Goal: Task Accomplishment & Management: Use online tool/utility

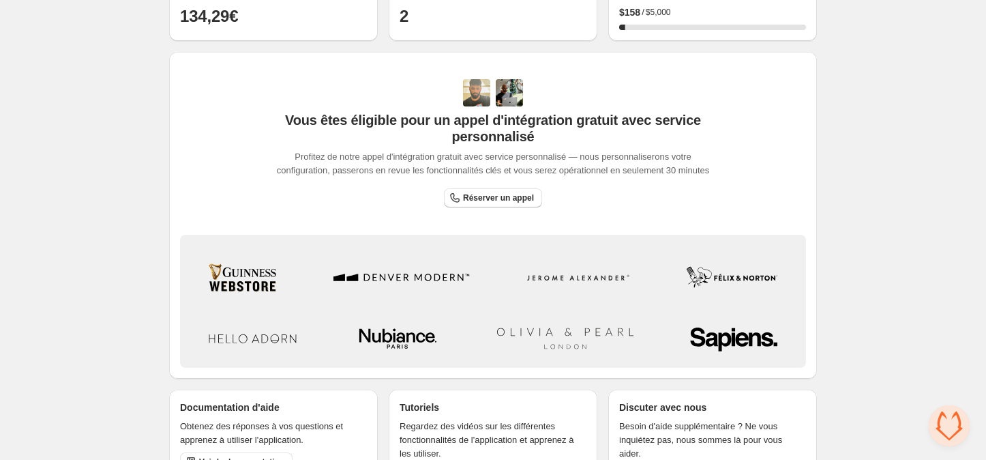
scroll to position [431, 0]
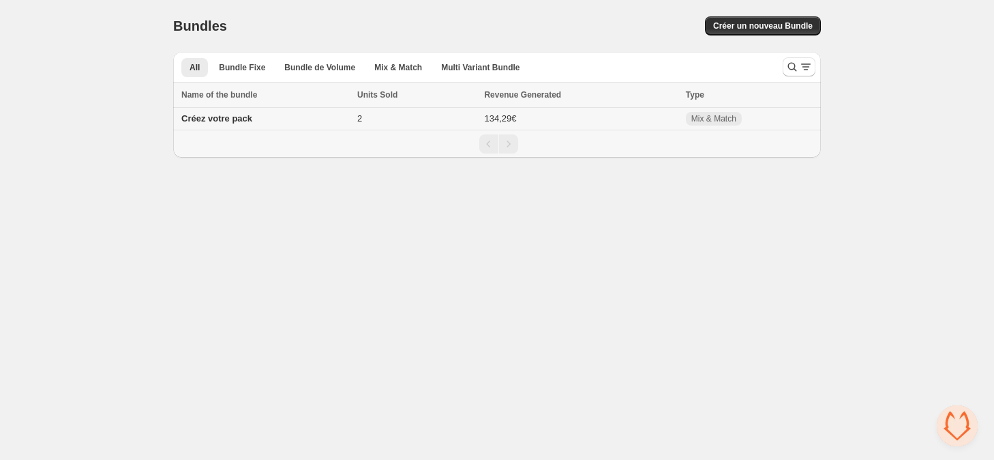
click at [219, 123] on span "Créez votre pack" at bounding box center [216, 118] width 71 height 10
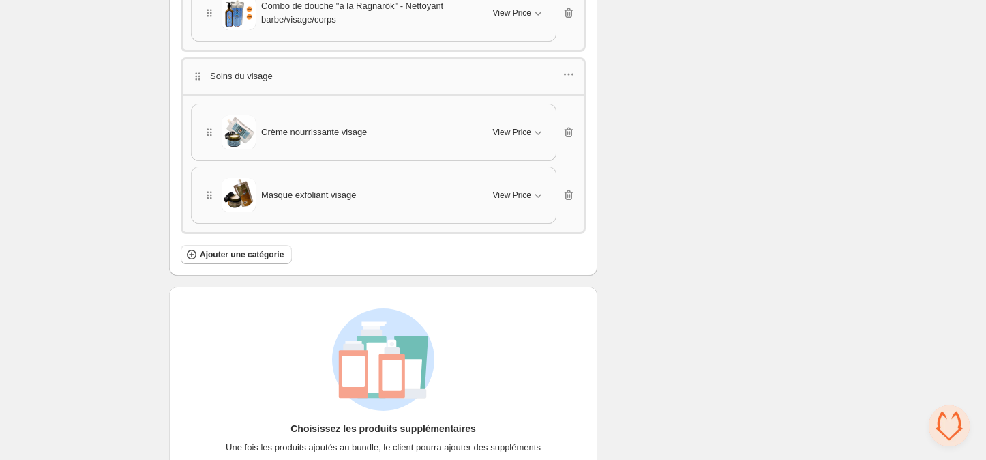
scroll to position [2765, 0]
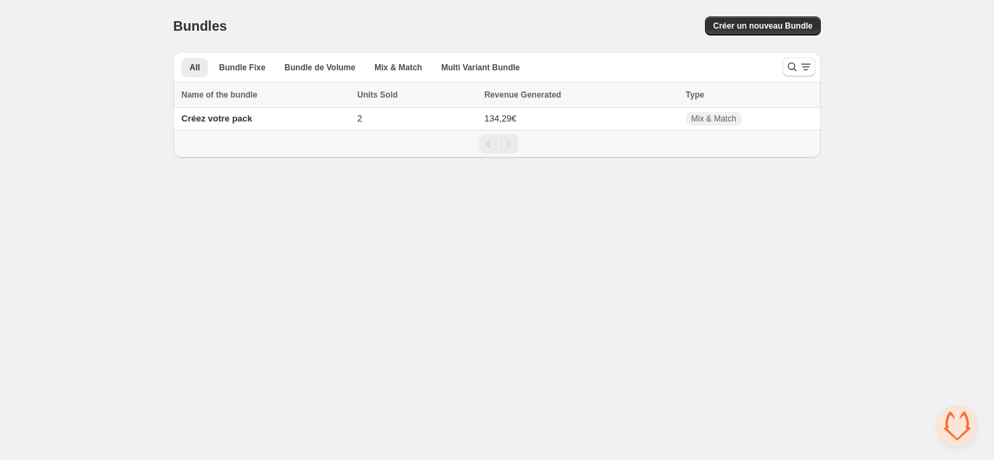
drag, startPoint x: 46, startPoint y: 50, endPoint x: 50, endPoint y: 77, distance: 27.6
click at [50, 77] on div "Home Bundles Analytics Plan and Billing Bundles. This page is ready Bundles Cré…" at bounding box center [497, 79] width 994 height 158
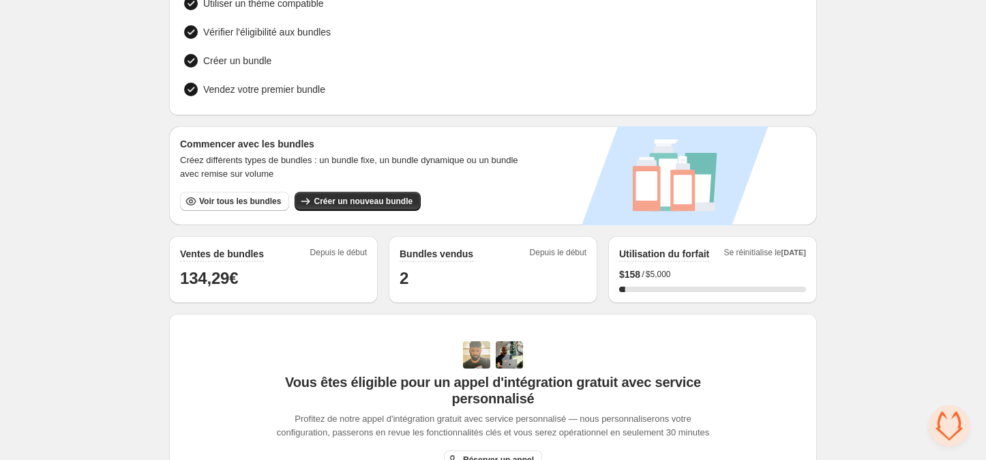
scroll to position [127, 0]
